Goal: Information Seeking & Learning: Find specific fact

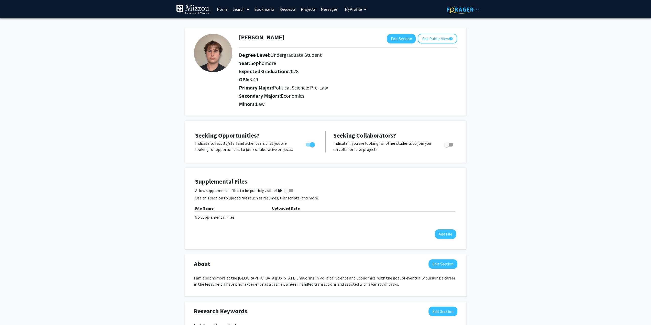
click at [237, 12] on link "Search" at bounding box center [240, 9] width 21 height 18
click at [280, 41] on span "Funding, Programs, & External Opportunities" at bounding box center [277, 44] width 95 height 10
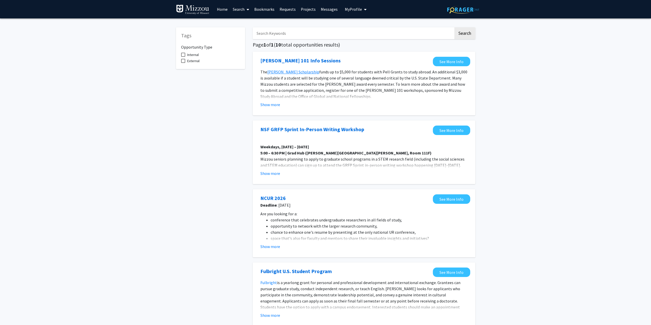
click at [289, 35] on input "Search Keywords" at bounding box center [353, 33] width 201 height 12
type input "politcal science"
click at [454, 27] on button "Search" at bounding box center [464, 33] width 21 height 12
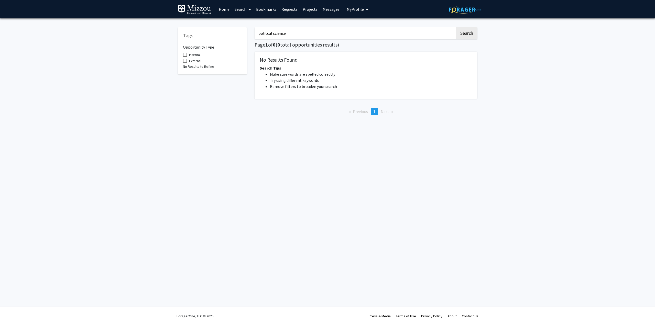
drag, startPoint x: 321, startPoint y: 35, endPoint x: 207, endPoint y: 39, distance: 113.9
click at [207, 39] on div "Tags Opportunity Type Internal External No Results to Refine politcal science S…" at bounding box center [327, 70] width 307 height 97
click at [237, 10] on link "Search" at bounding box center [242, 9] width 21 height 18
click at [247, 23] on span "Faculty/Staff" at bounding box center [251, 23] width 38 height 10
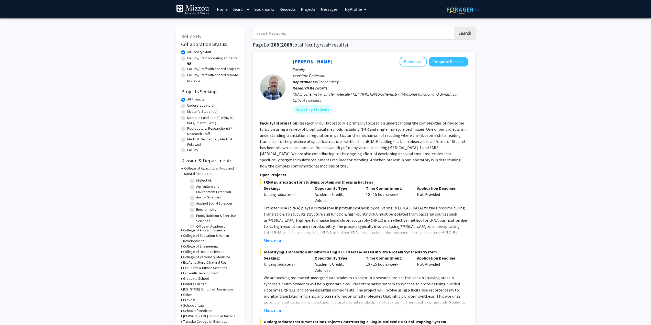
click at [269, 35] on input "Search Keywords" at bounding box center [353, 33] width 201 height 12
paste input "politcal science"
click at [454, 27] on button "Search" at bounding box center [464, 33] width 21 height 12
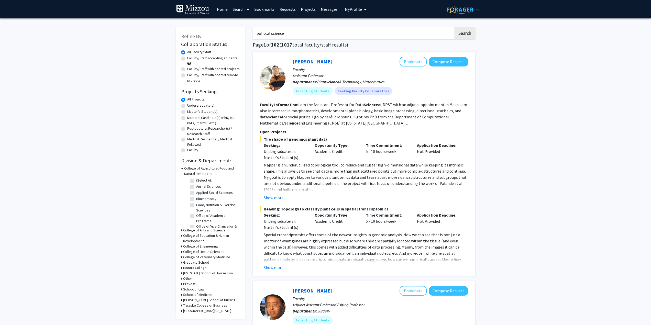
click at [312, 34] on input "politcal science" at bounding box center [353, 33] width 201 height 12
type input "politcal science economics"
click at [454, 27] on button "Search" at bounding box center [464, 33] width 21 height 12
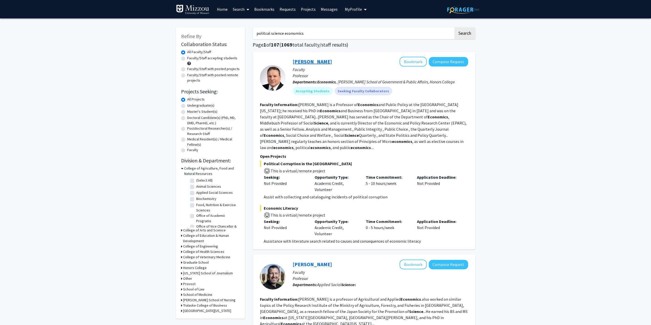
click at [305, 60] on link "[PERSON_NAME]" at bounding box center [312, 61] width 39 height 6
